Goal: Task Accomplishment & Management: Complete application form

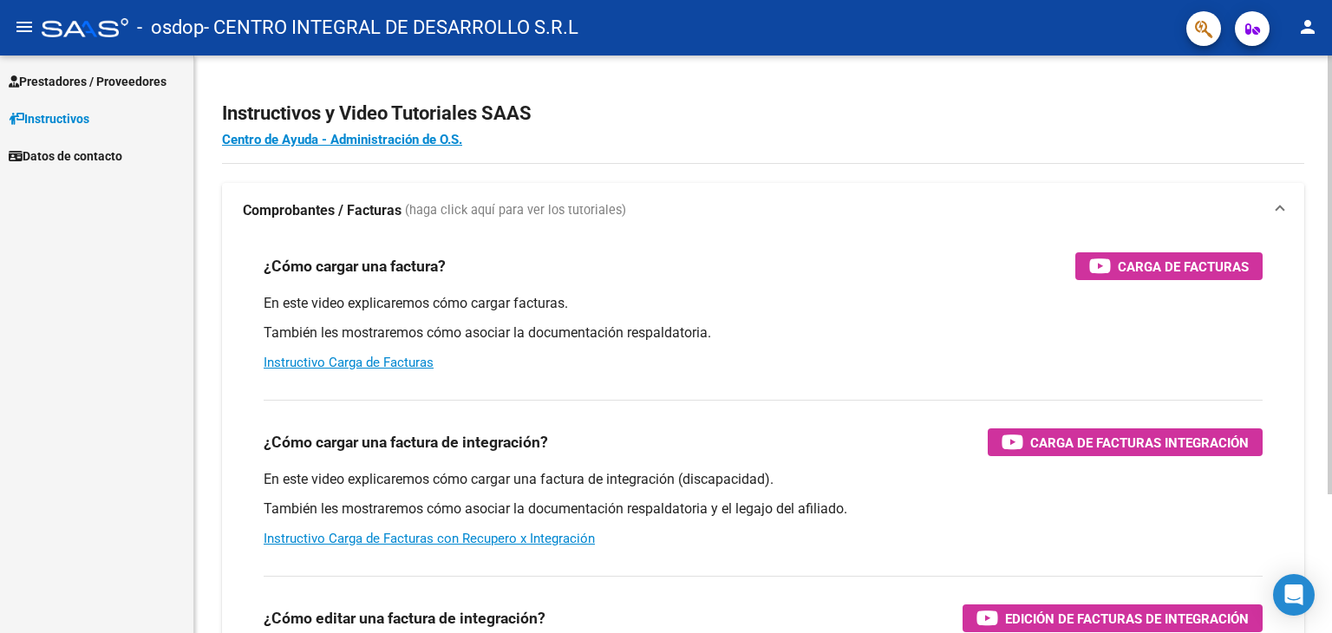
click at [396, 550] on div "¿Cómo cargar una factura de integración? Carga de Facturas Integración En este …" at bounding box center [763, 474] width 1041 height 176
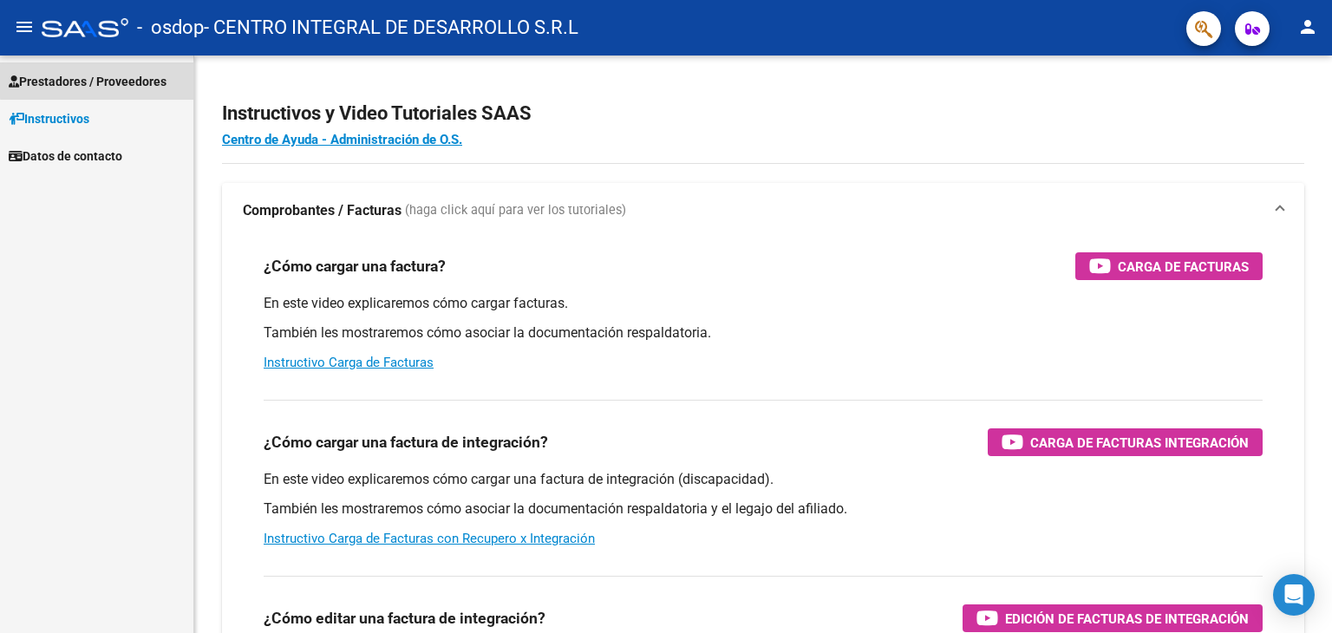
click at [134, 78] on span "Prestadores / Proveedores" at bounding box center [88, 81] width 158 height 19
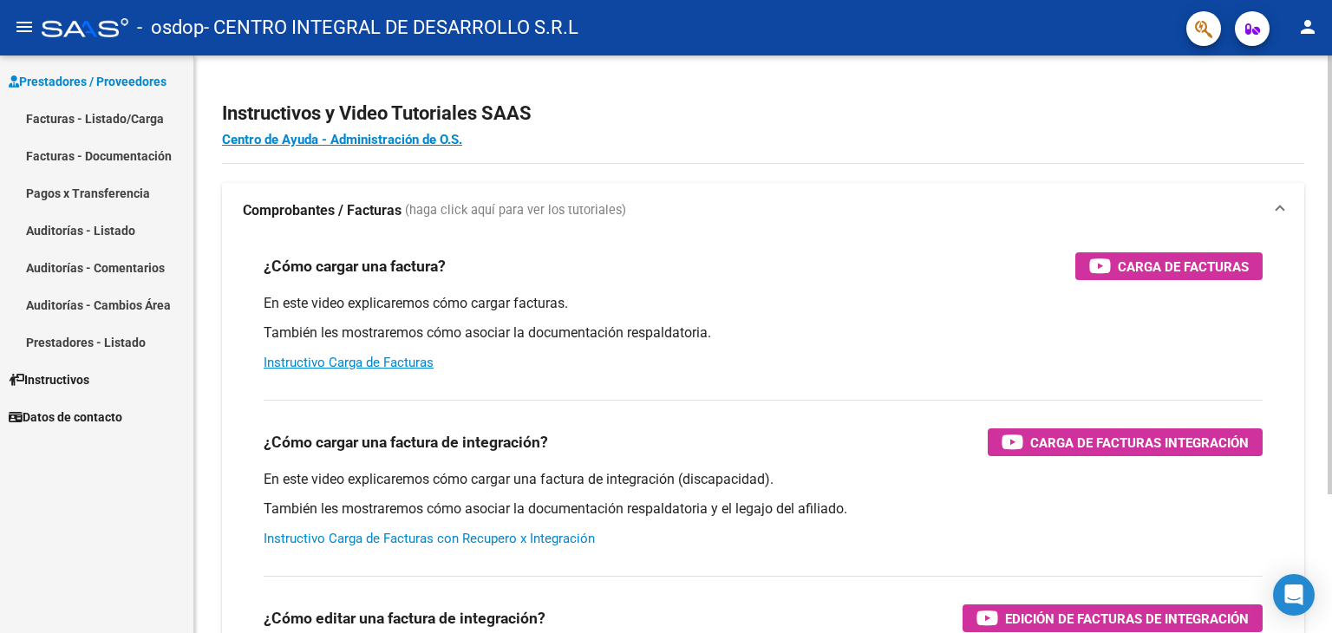
click at [496, 546] on link "Instructivo Carga de Facturas con Recupero x Integración" at bounding box center [429, 539] width 331 height 16
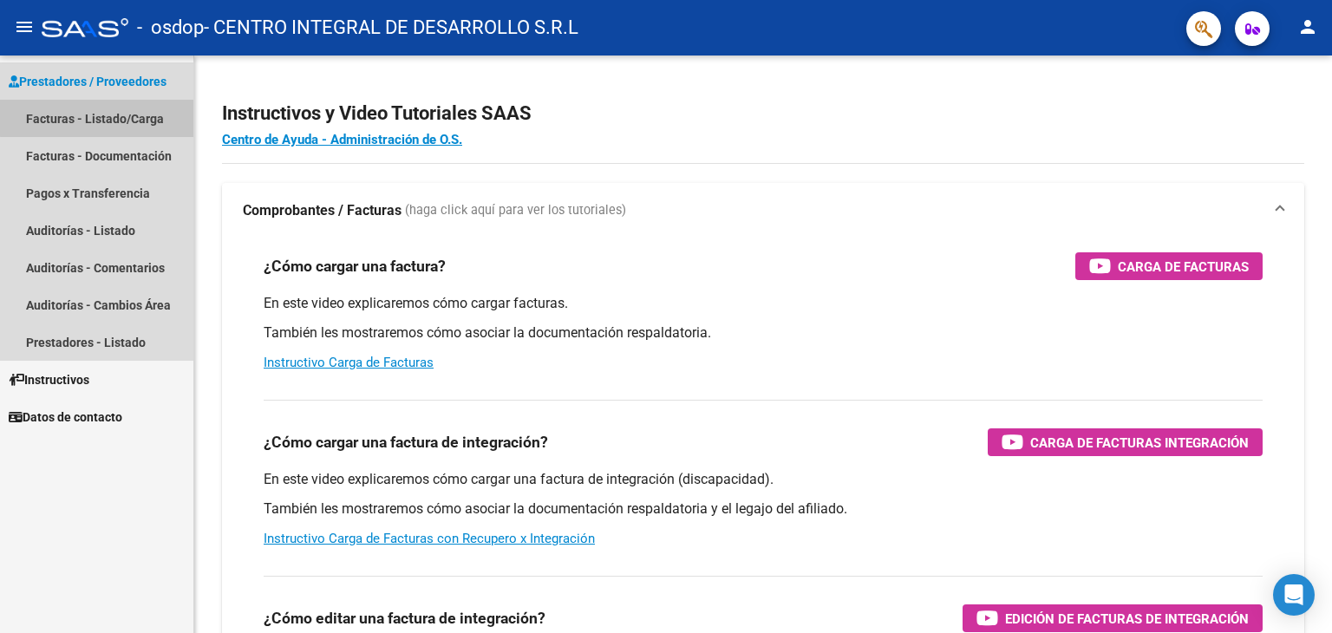
click at [141, 115] on link "Facturas - Listado/Carga" at bounding box center [96, 118] width 193 height 37
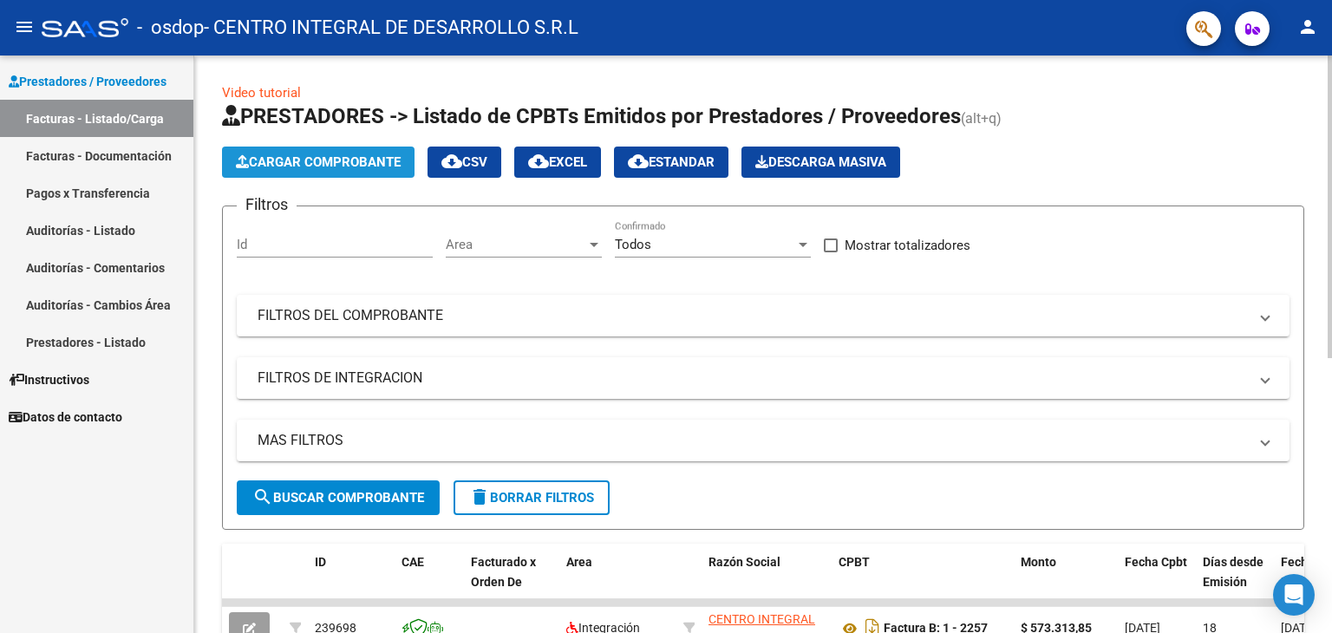
click at [356, 170] on button "Cargar Comprobante" at bounding box center [318, 162] width 193 height 31
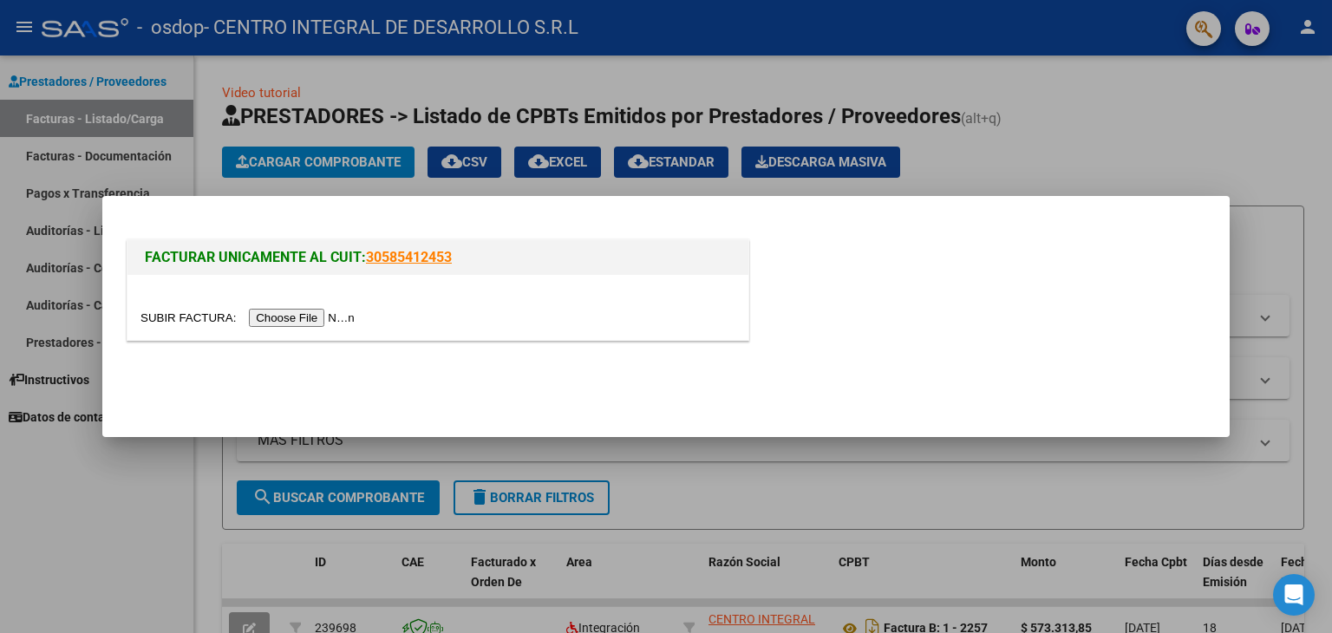
click at [331, 319] on input "file" at bounding box center [249, 318] width 219 height 18
click at [1054, 133] on div at bounding box center [666, 316] width 1332 height 633
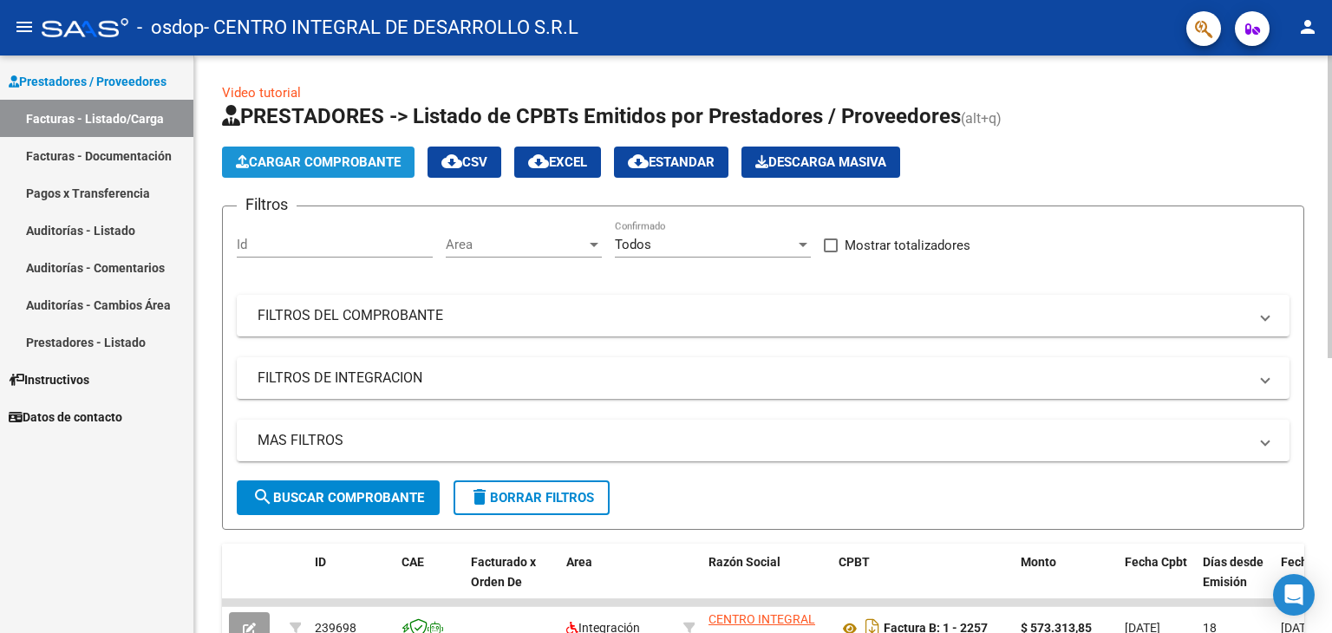
click at [344, 158] on span "Cargar Comprobante" at bounding box center [318, 162] width 165 height 16
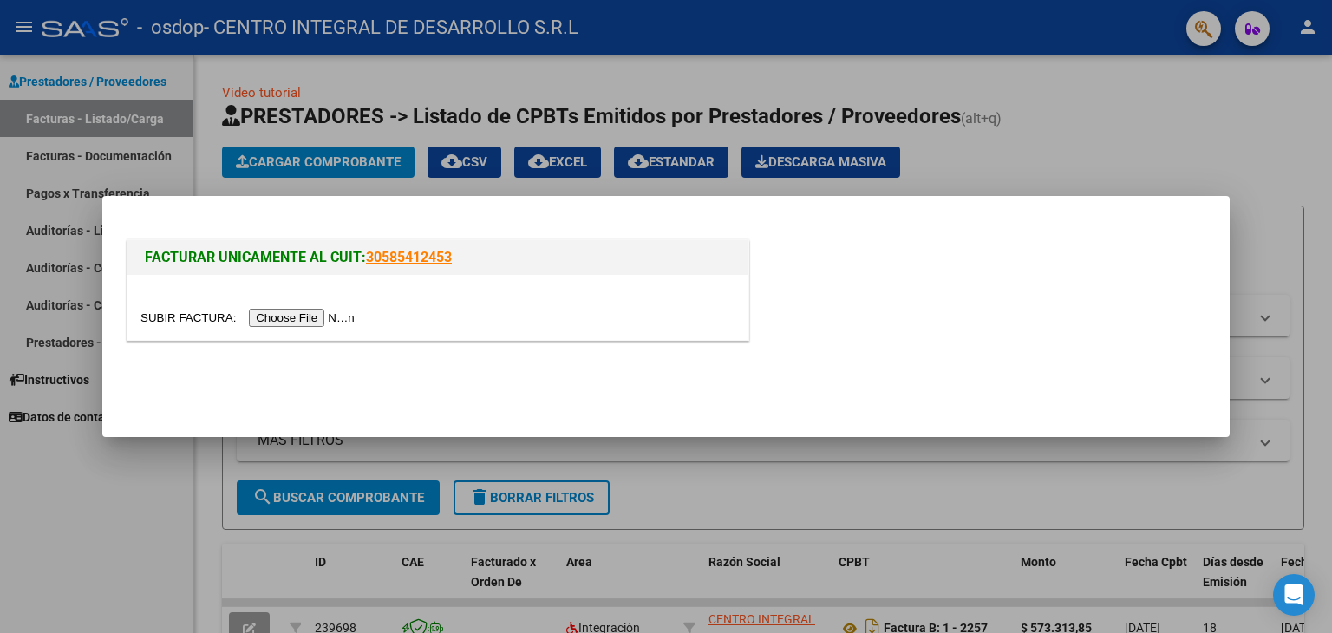
click at [735, 350] on mat-dialog-actions at bounding box center [666, 383] width 1086 height 66
click at [906, 265] on div "FACTURAR UNICAMENTE AL CUIT: 30585412453" at bounding box center [666, 293] width 1086 height 114
click at [1055, 174] on div at bounding box center [666, 316] width 1332 height 633
